Goal: Find specific page/section: Find specific page/section

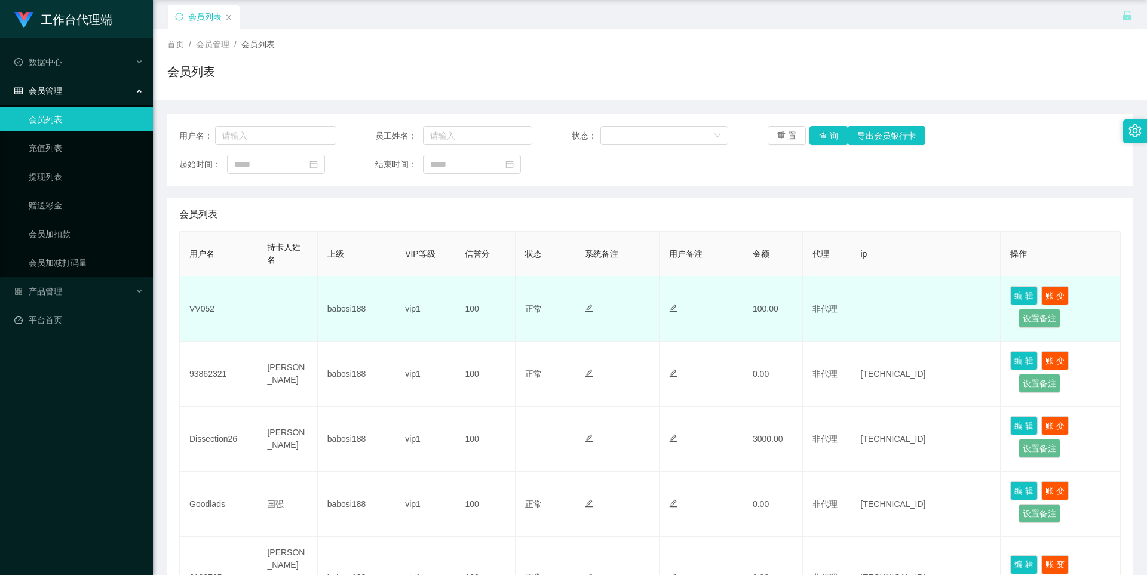
scroll to position [60, 0]
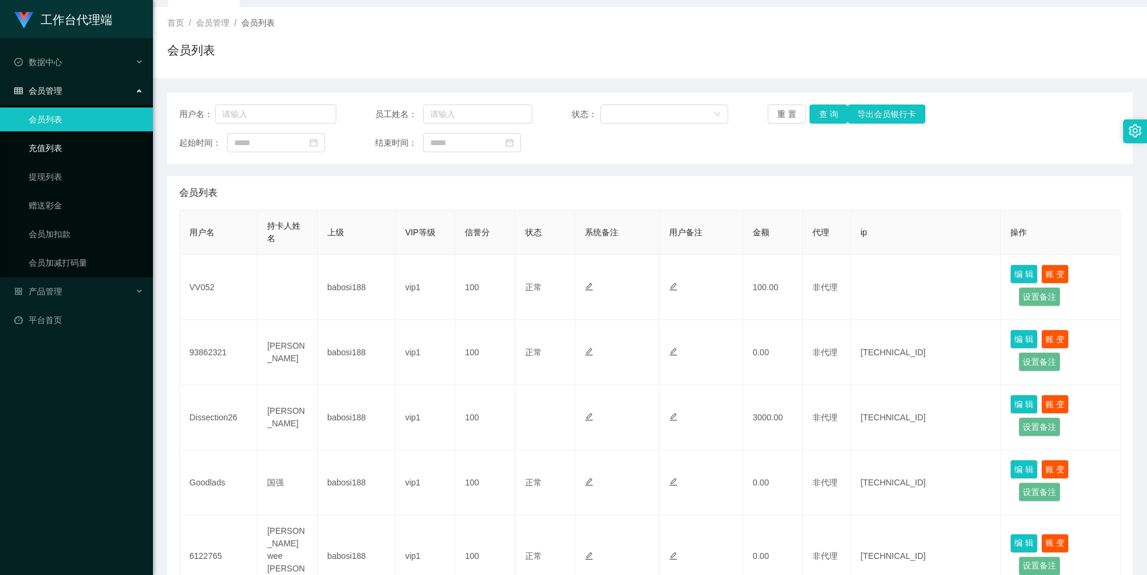
click at [49, 152] on link "充值列表" at bounding box center [86, 148] width 115 height 24
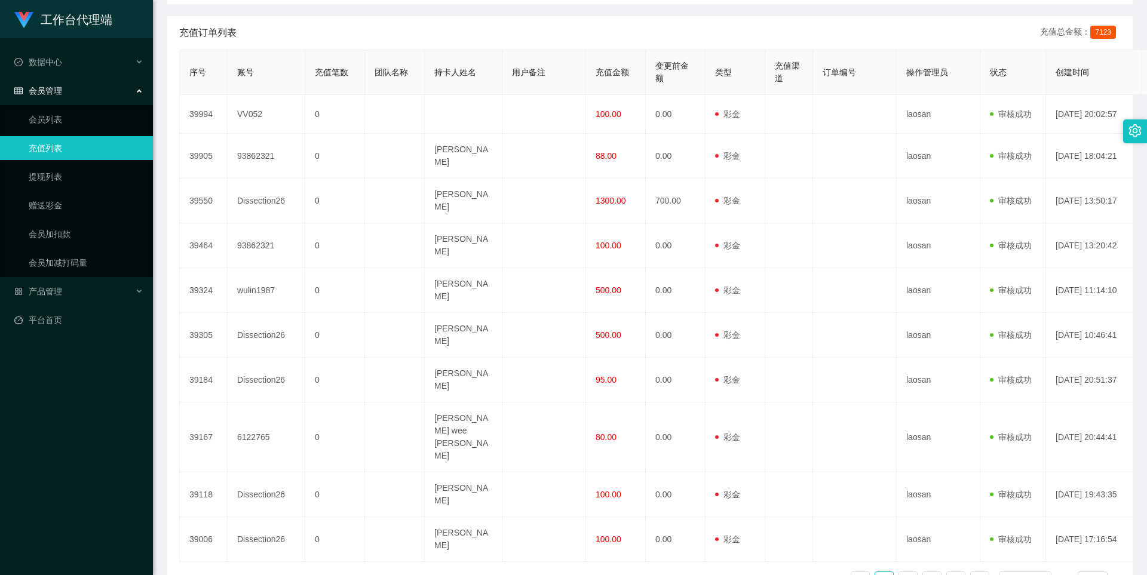
scroll to position [222, 0]
click at [904, 571] on link "2" at bounding box center [908, 580] width 18 height 18
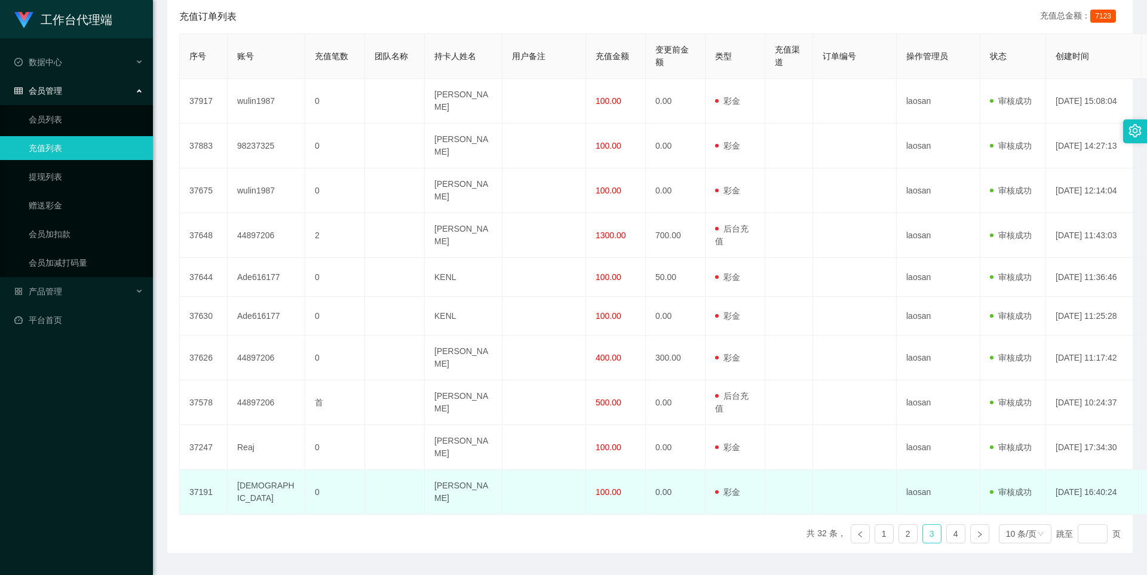
scroll to position [240, 0]
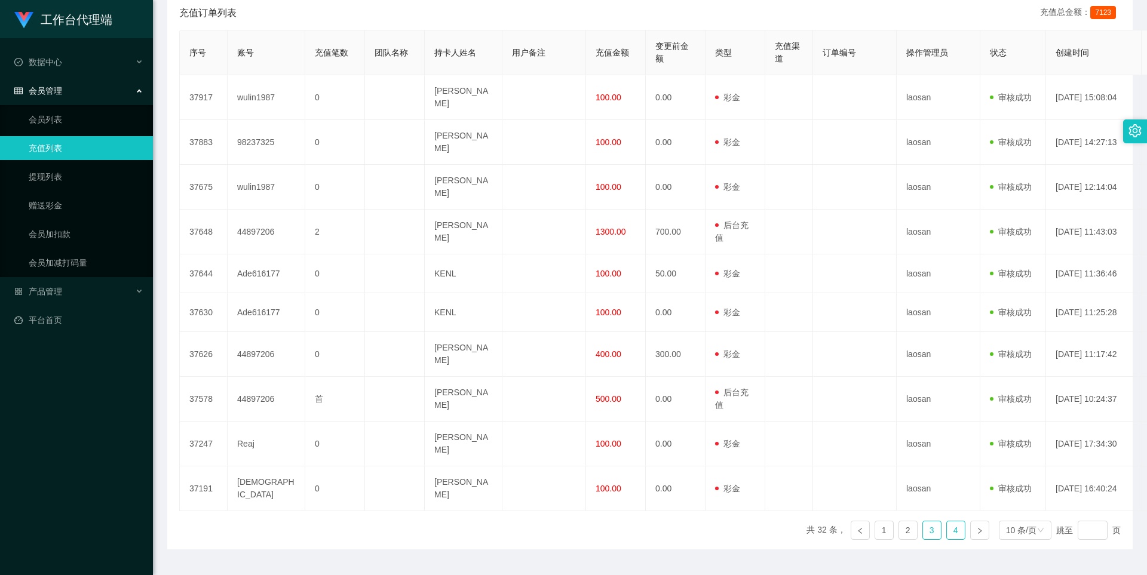
click at [947, 522] on link "4" at bounding box center [956, 531] width 18 height 18
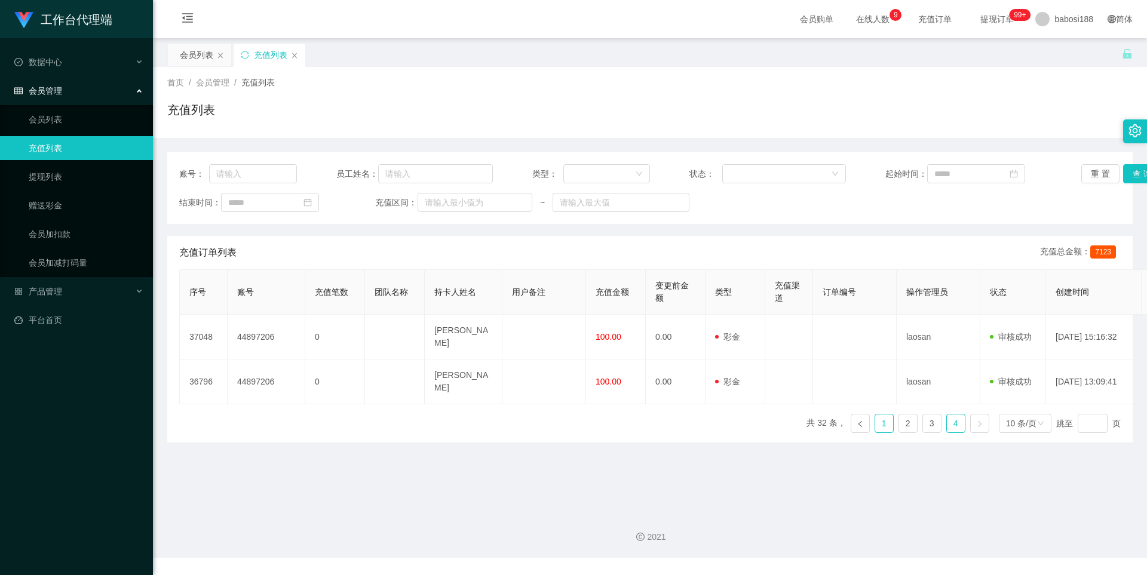
click at [878, 415] on link "1" at bounding box center [884, 424] width 18 height 18
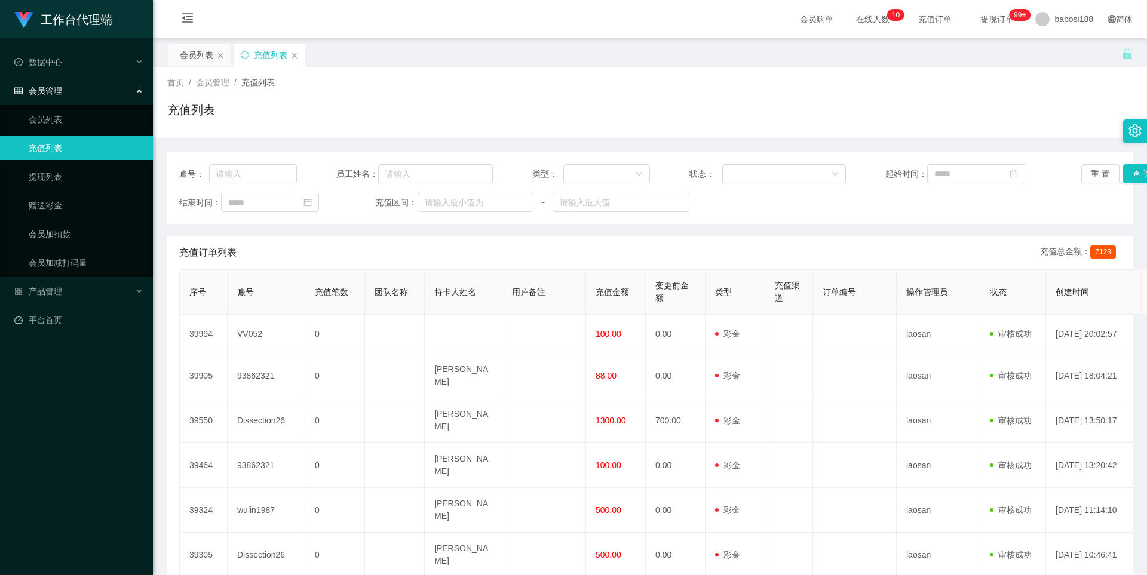
click at [912, 17] on span "充值订单" at bounding box center [934, 19] width 45 height 8
click at [990, 17] on span "提现订单 99+" at bounding box center [997, 19] width 45 height 8
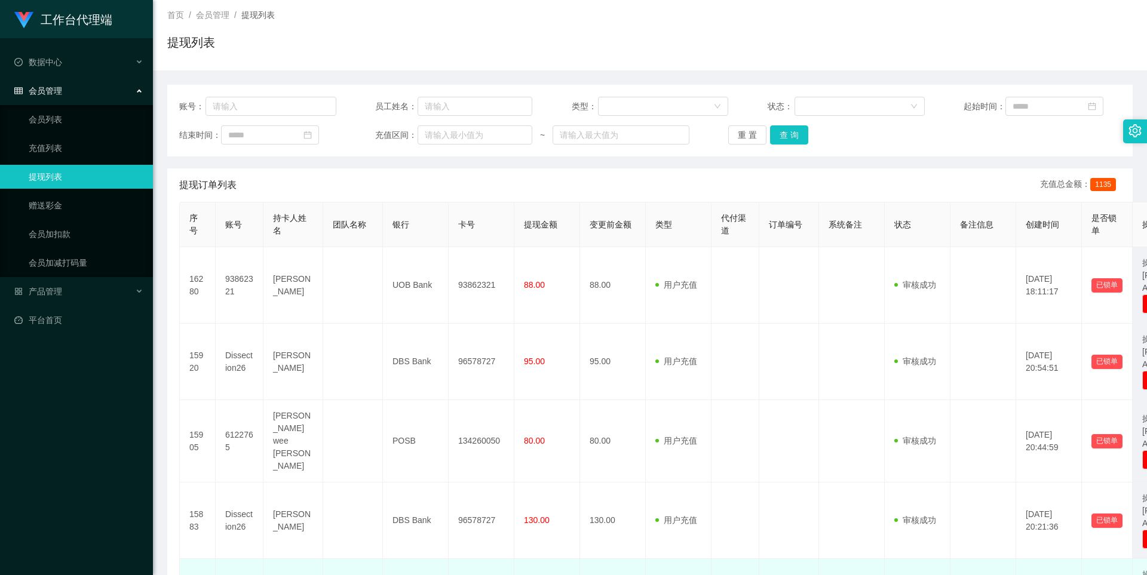
scroll to position [60, 0]
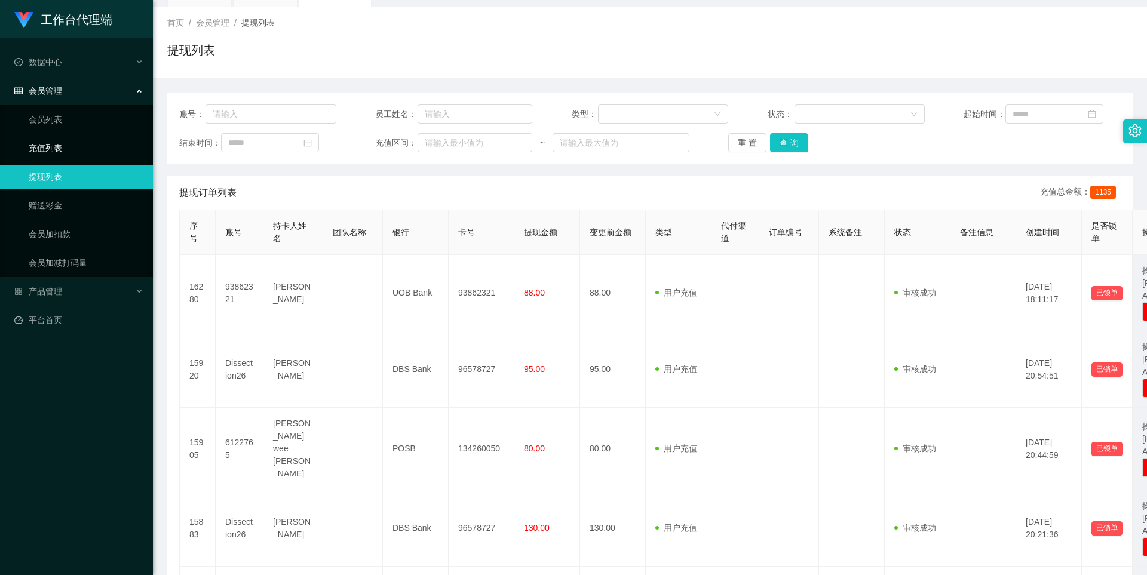
click at [48, 148] on link "充值列表" at bounding box center [86, 148] width 115 height 24
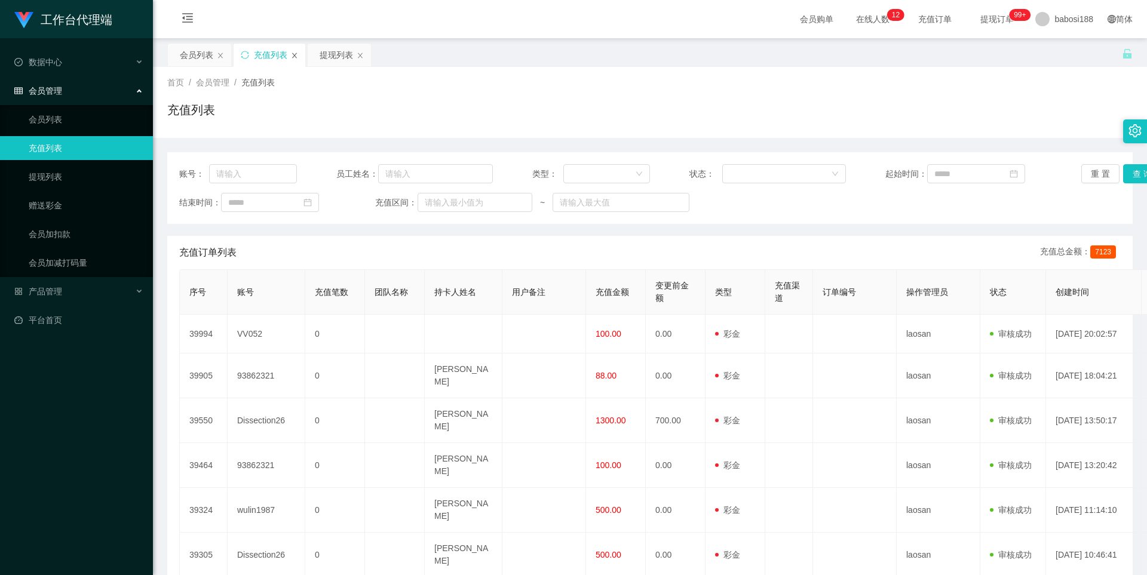
click at [298, 55] on icon "图标: close" at bounding box center [294, 55] width 7 height 7
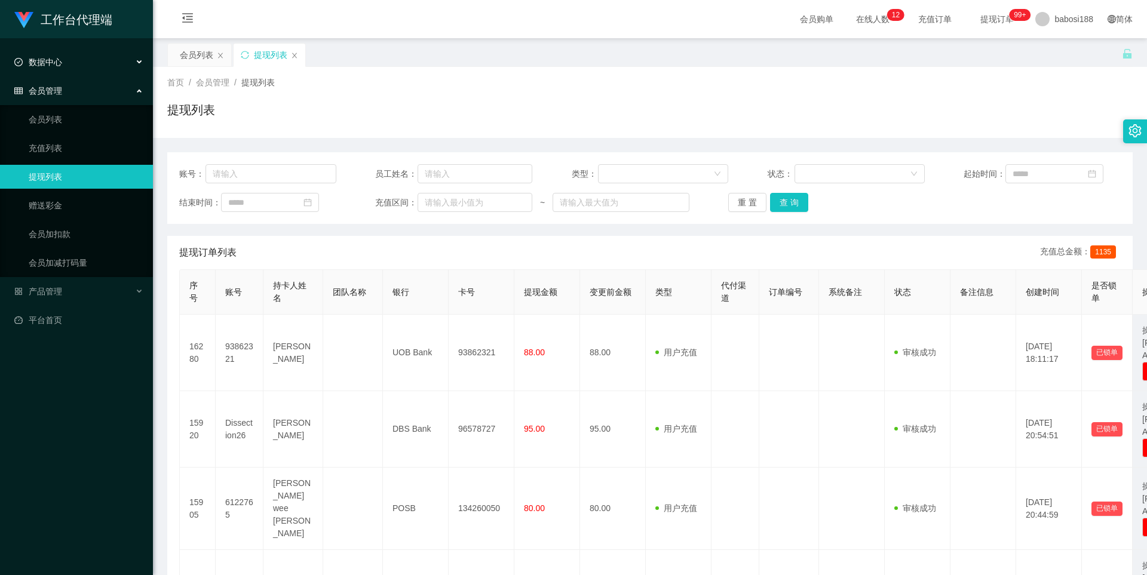
click at [61, 65] on span "数据中心" at bounding box center [38, 62] width 48 height 10
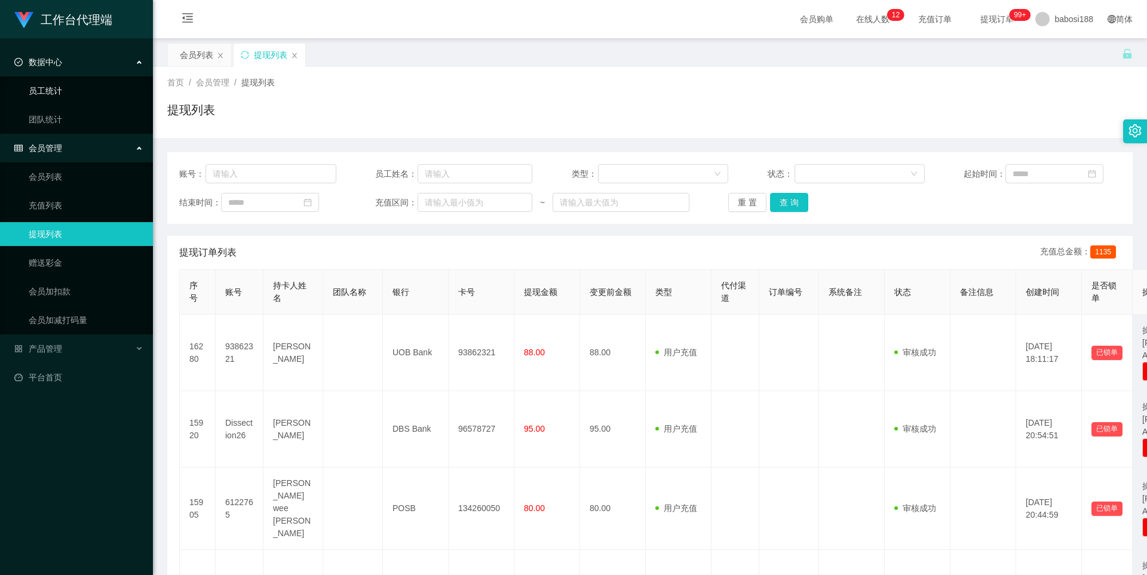
click at [56, 92] on link "员工统计" at bounding box center [86, 91] width 115 height 24
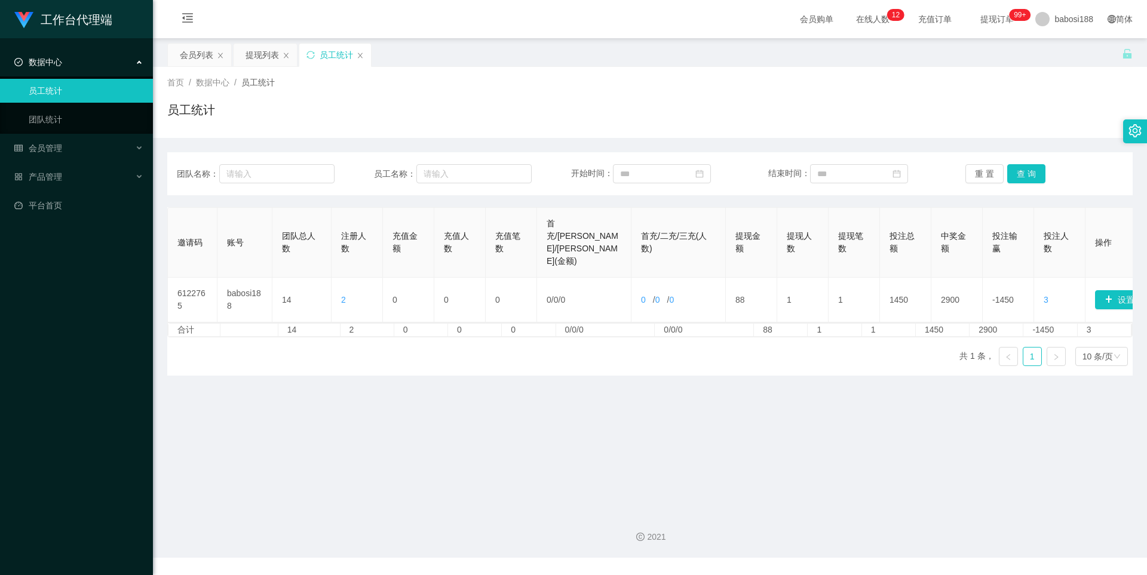
click at [809, 373] on main "关闭左侧 关闭右侧 关闭其它 刷新页面 会员列表 提现列表 员工统计 首页 / 数据中心 / 员工统计 / 员工统计 团队名称： 员工名称： 开始时间： 结束…" at bounding box center [650, 270] width 994 height 464
